Goal: Find specific page/section: Find specific page/section

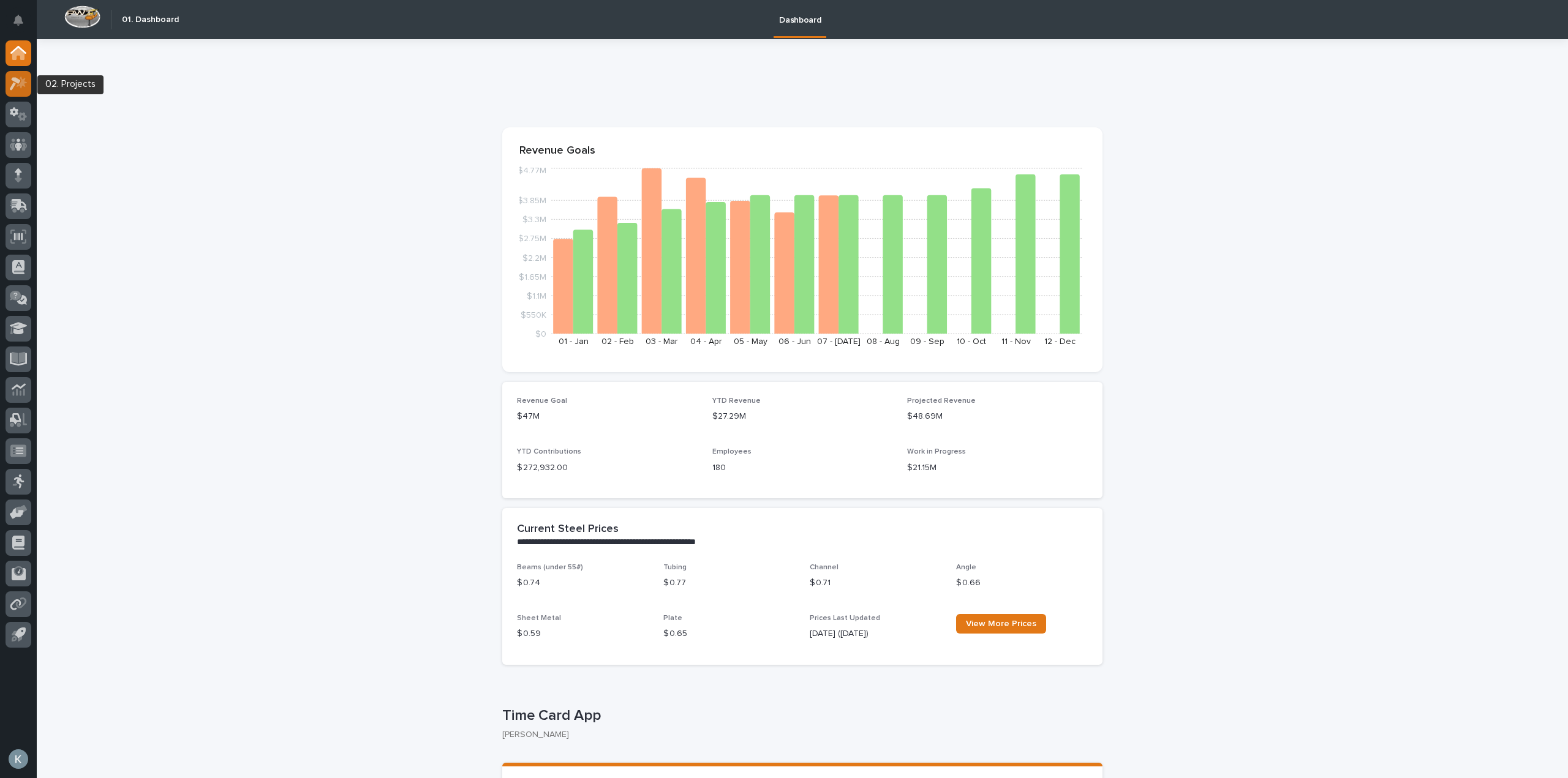
click at [13, 84] on icon at bounding box center [18, 84] width 17 height 15
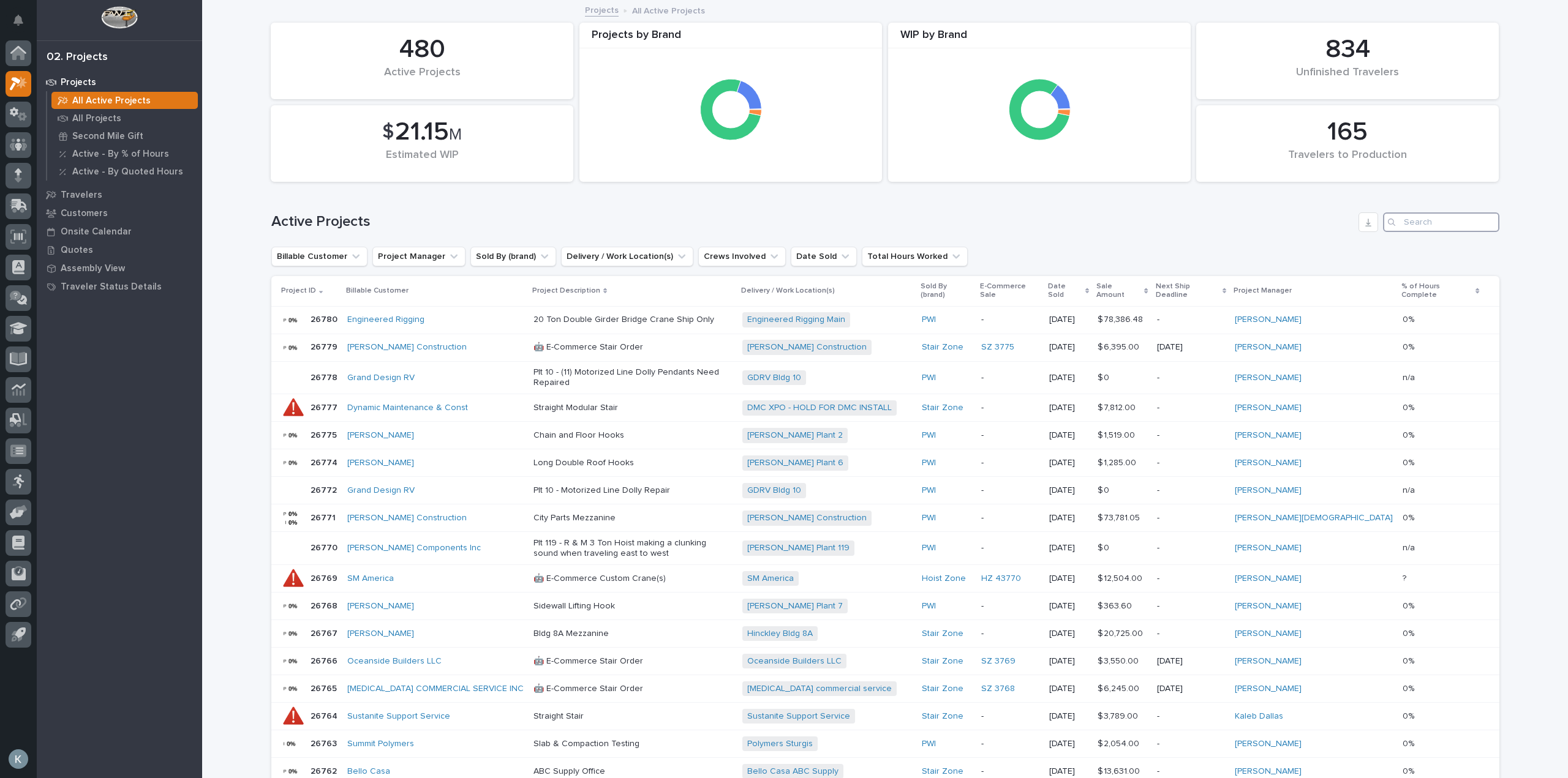
click at [1439, 215] on input "Search" at bounding box center [1442, 222] width 117 height 19
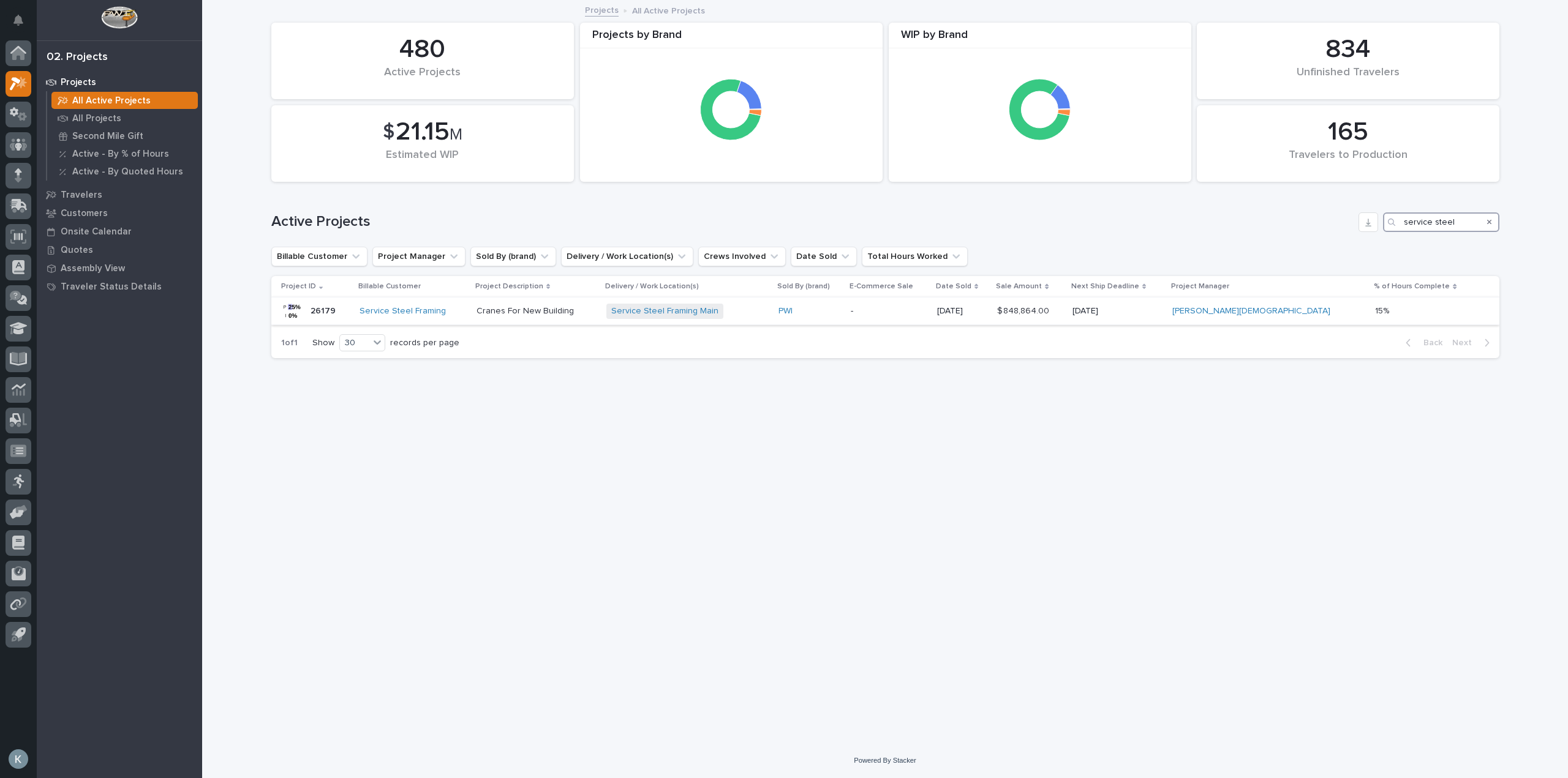
type input "service steel"
click at [540, 315] on p "Cranes For New Building" at bounding box center [537, 311] width 120 height 11
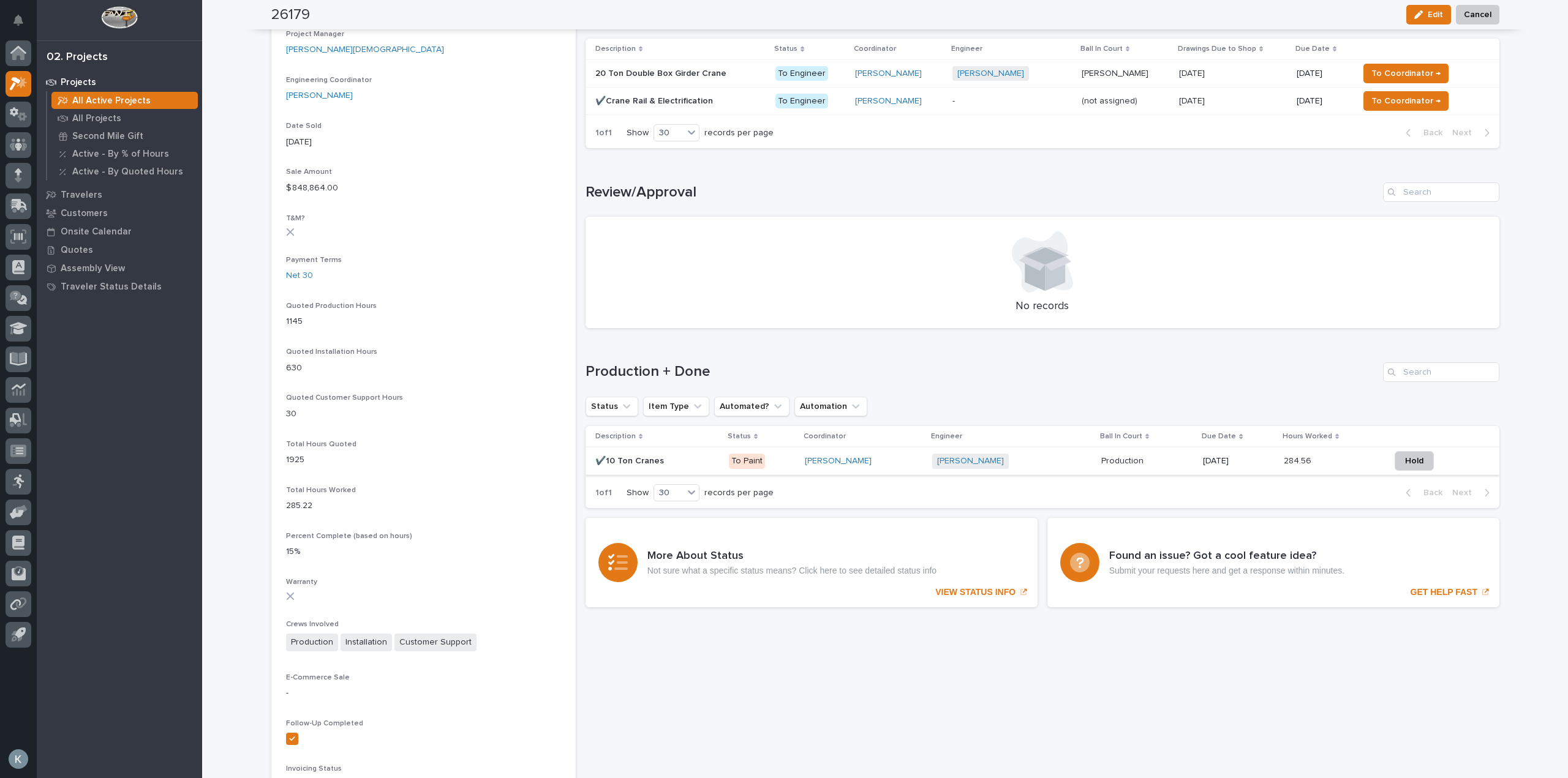
scroll to position [612, 0]
click at [780, 463] on p "To Paint" at bounding box center [762, 460] width 67 height 16
